Goal: Find specific page/section: Find specific page/section

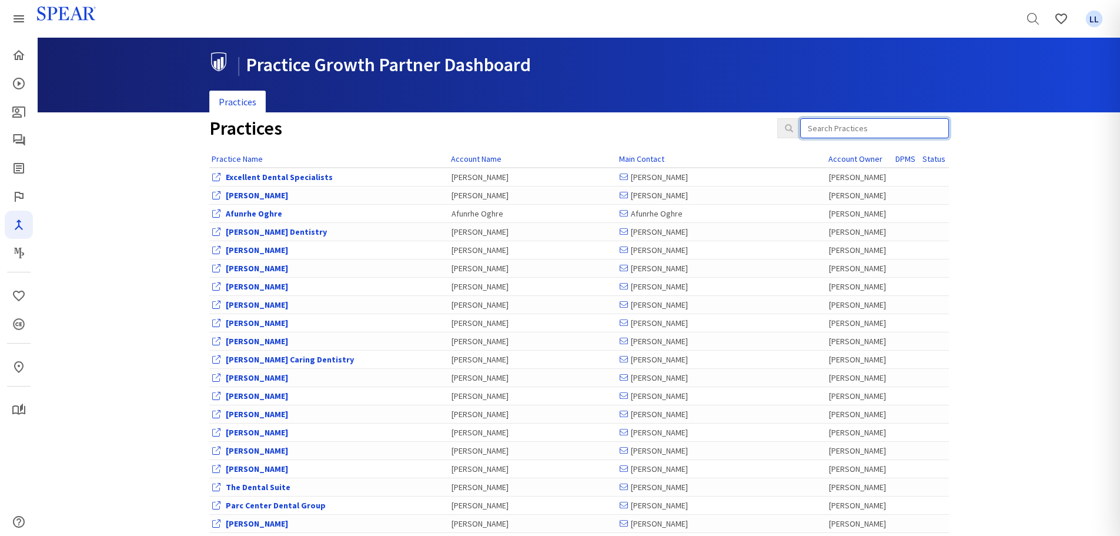
click at [862, 128] on input "search" at bounding box center [874, 128] width 149 height 20
click at [821, 134] on input "search" at bounding box center [874, 128] width 149 height 20
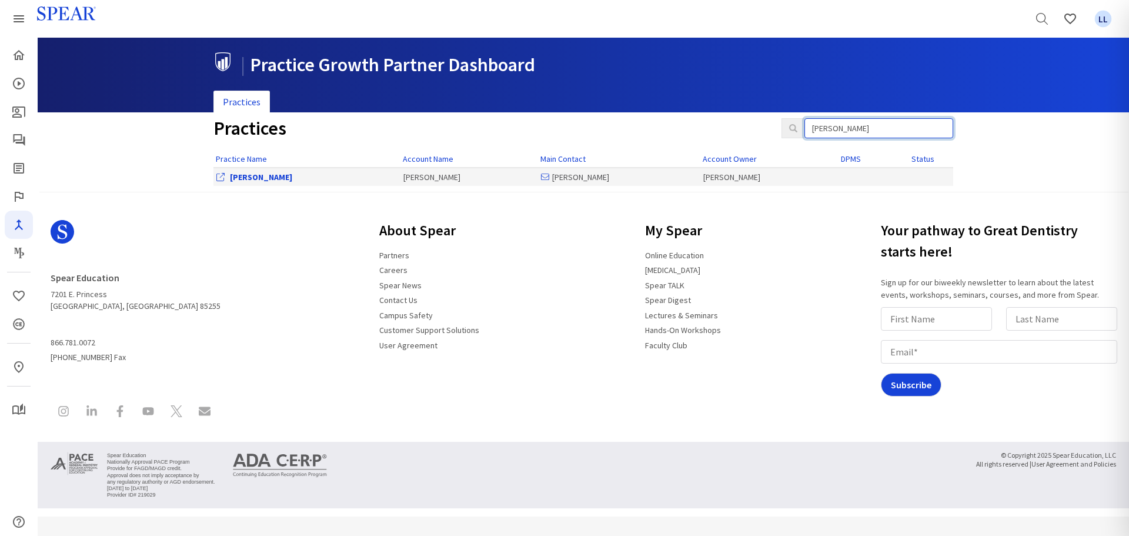
type input "[PERSON_NAME]"
click at [263, 179] on link "[PERSON_NAME]" at bounding box center [261, 177] width 62 height 11
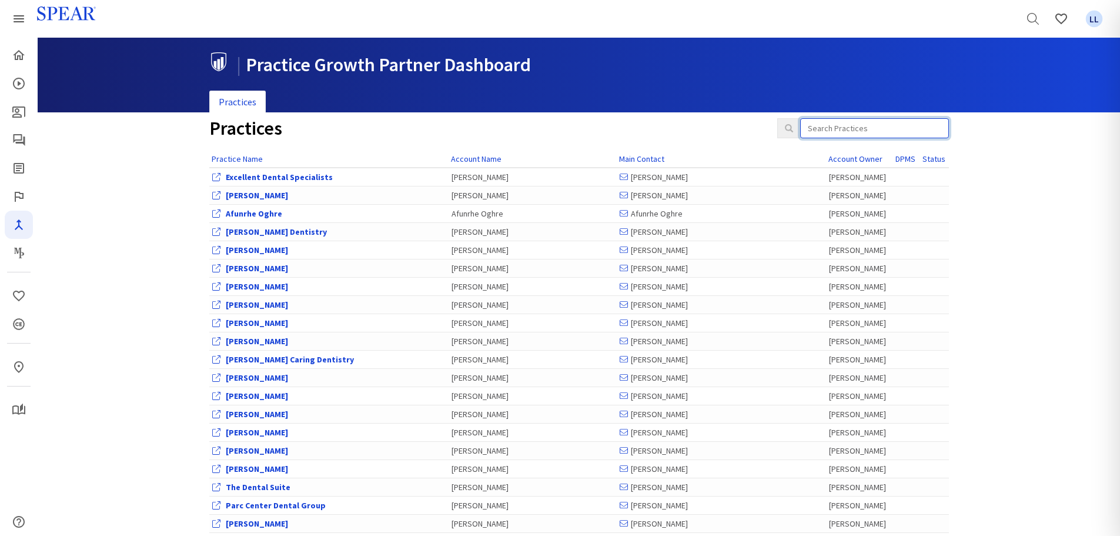
click at [872, 126] on input "search" at bounding box center [874, 128] width 149 height 20
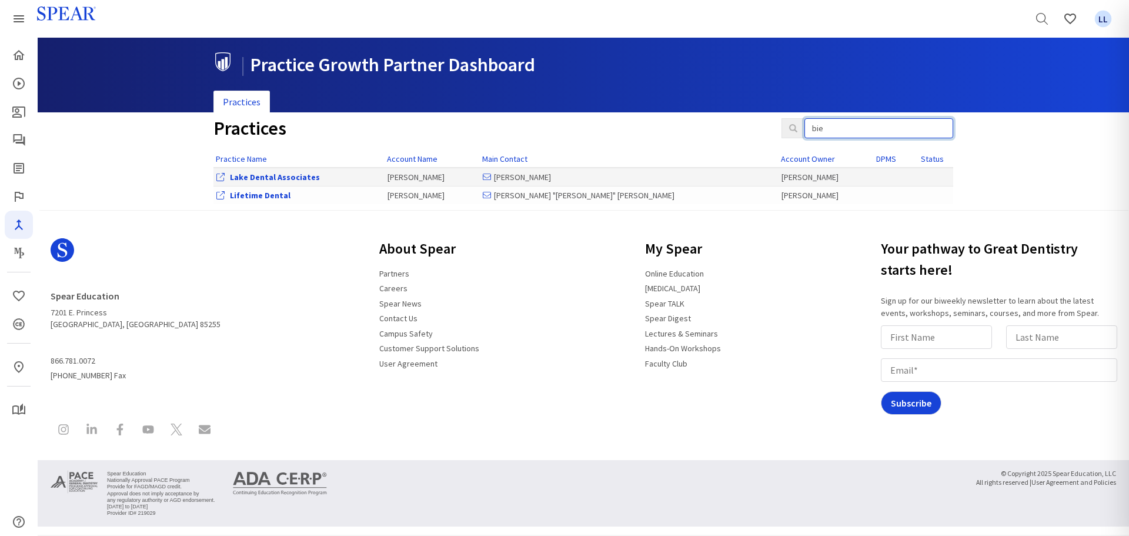
type input "bie"
click at [259, 179] on link "Lake Dental Associates" at bounding box center [275, 177] width 90 height 11
